Goal: Task Accomplishment & Management: Manage account settings

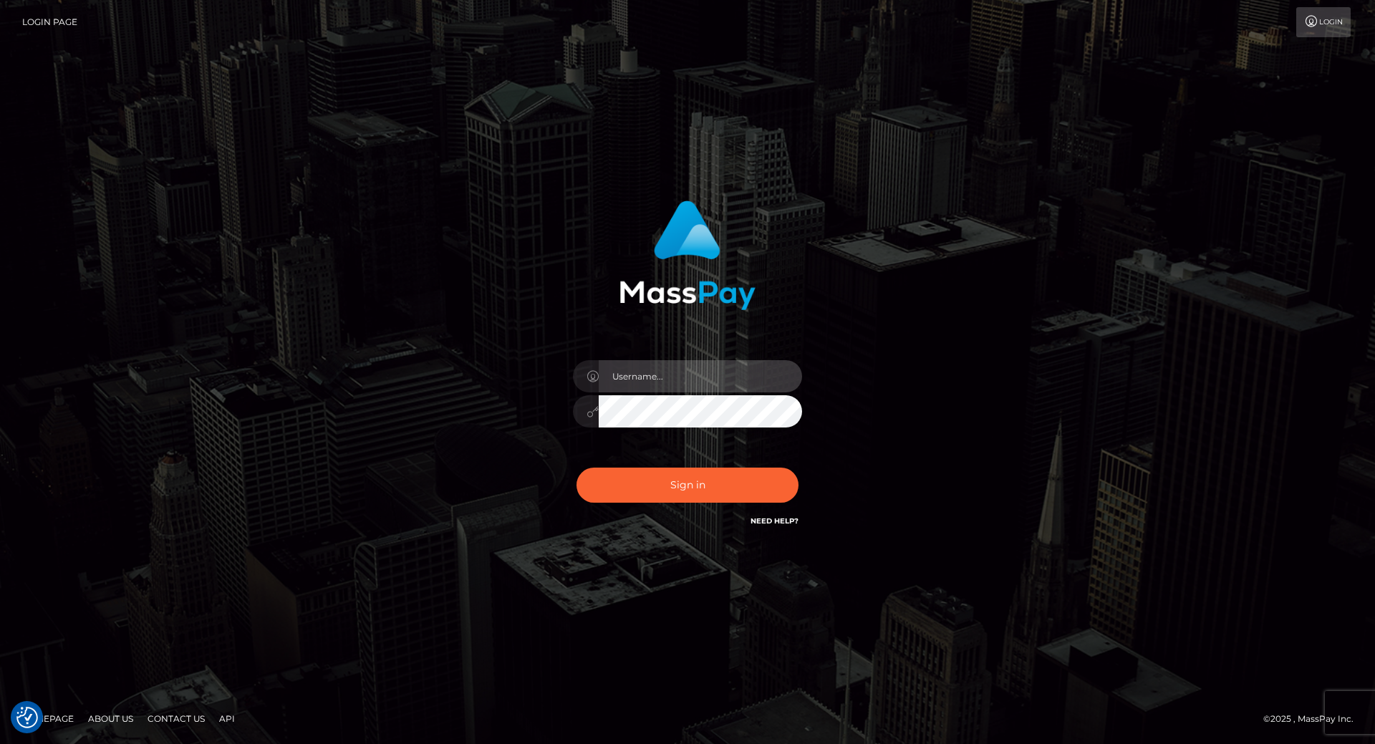
click at [627, 364] on input "text" at bounding box center [700, 376] width 203 height 32
type input "leslie.throne"
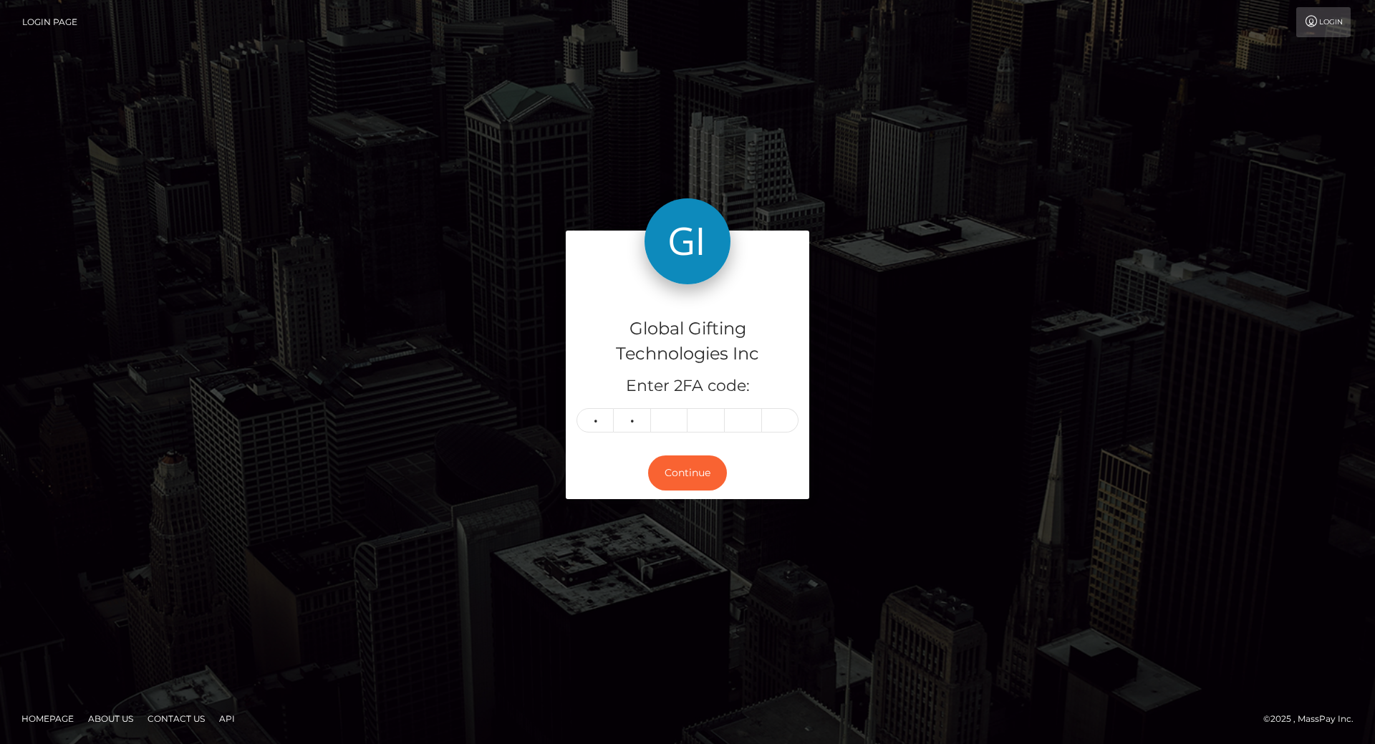
type input "0"
type input "1"
type input "9"
type input "8"
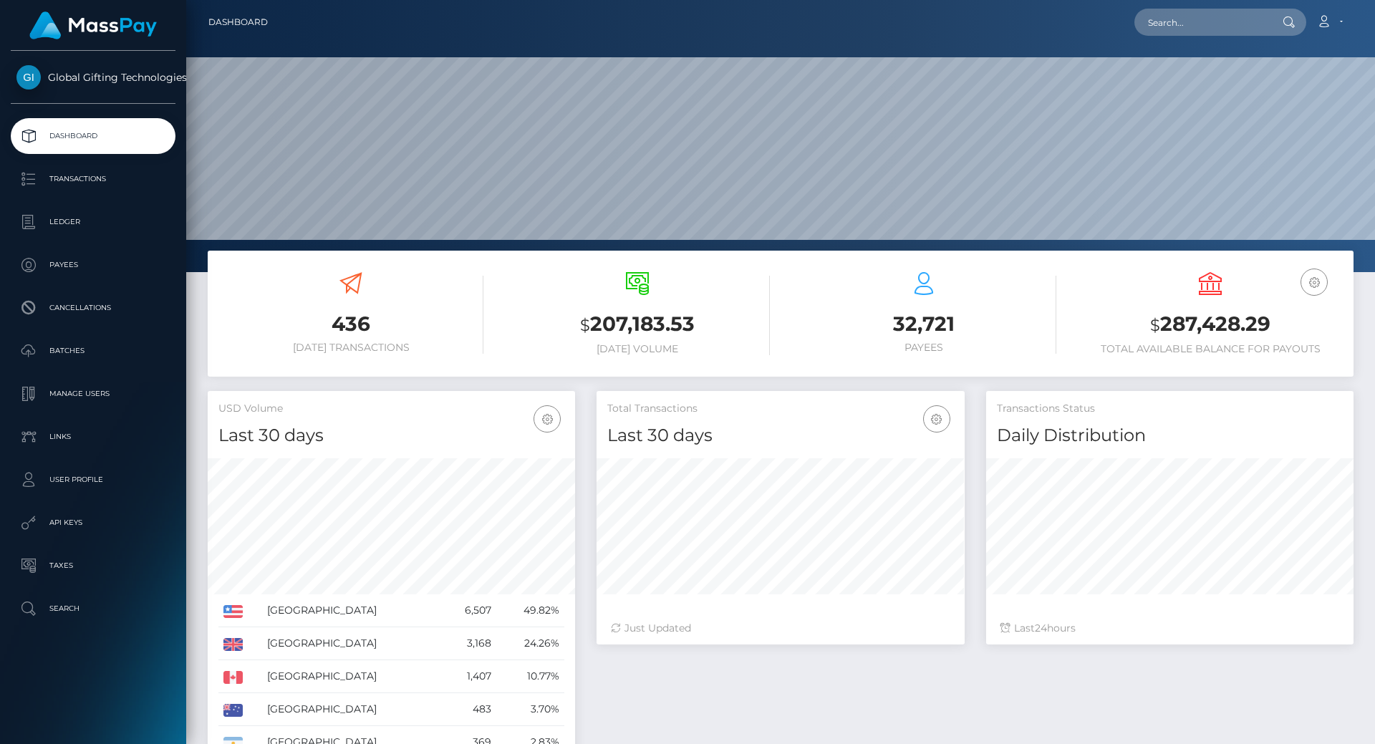
scroll to position [254, 368]
click at [1225, 324] on h3 "$ 287,428.29" at bounding box center [1210, 324] width 265 height 29
copy h3 "287,428.29"
